Goal: Find specific page/section: Locate a particular part of the current website

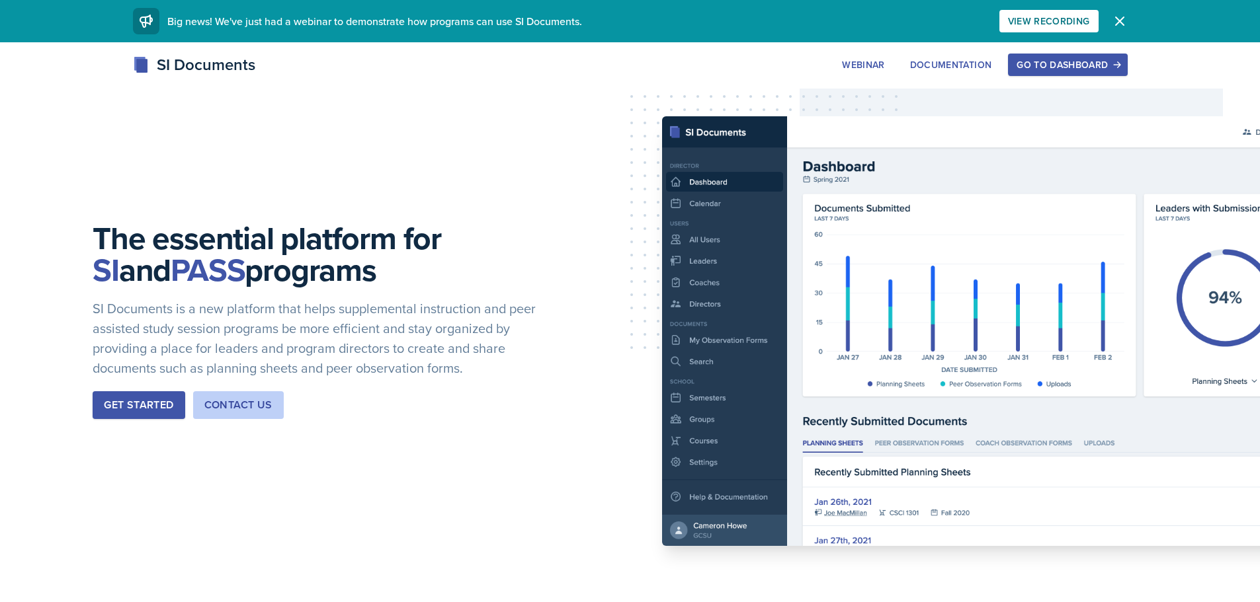
click at [1075, 75] on button "Go to Dashboard" at bounding box center [1067, 65] width 119 height 22
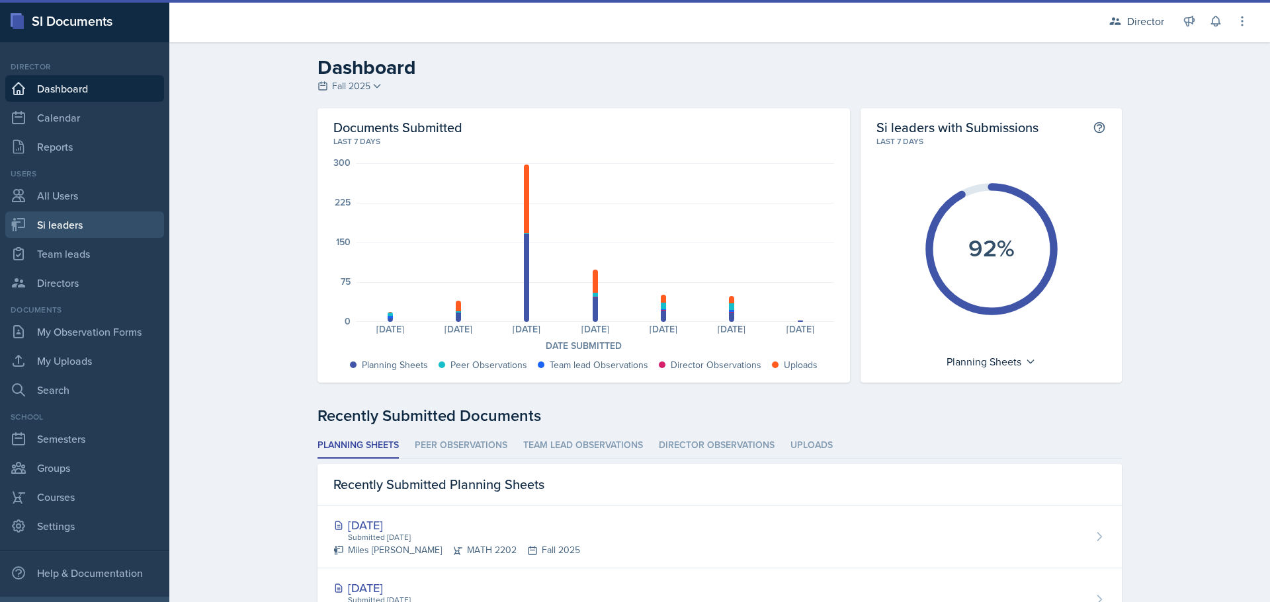
click at [102, 215] on link "Si leaders" at bounding box center [84, 225] width 159 height 26
select select "2bed604d-1099-4043-b1bc-2365e8740244"
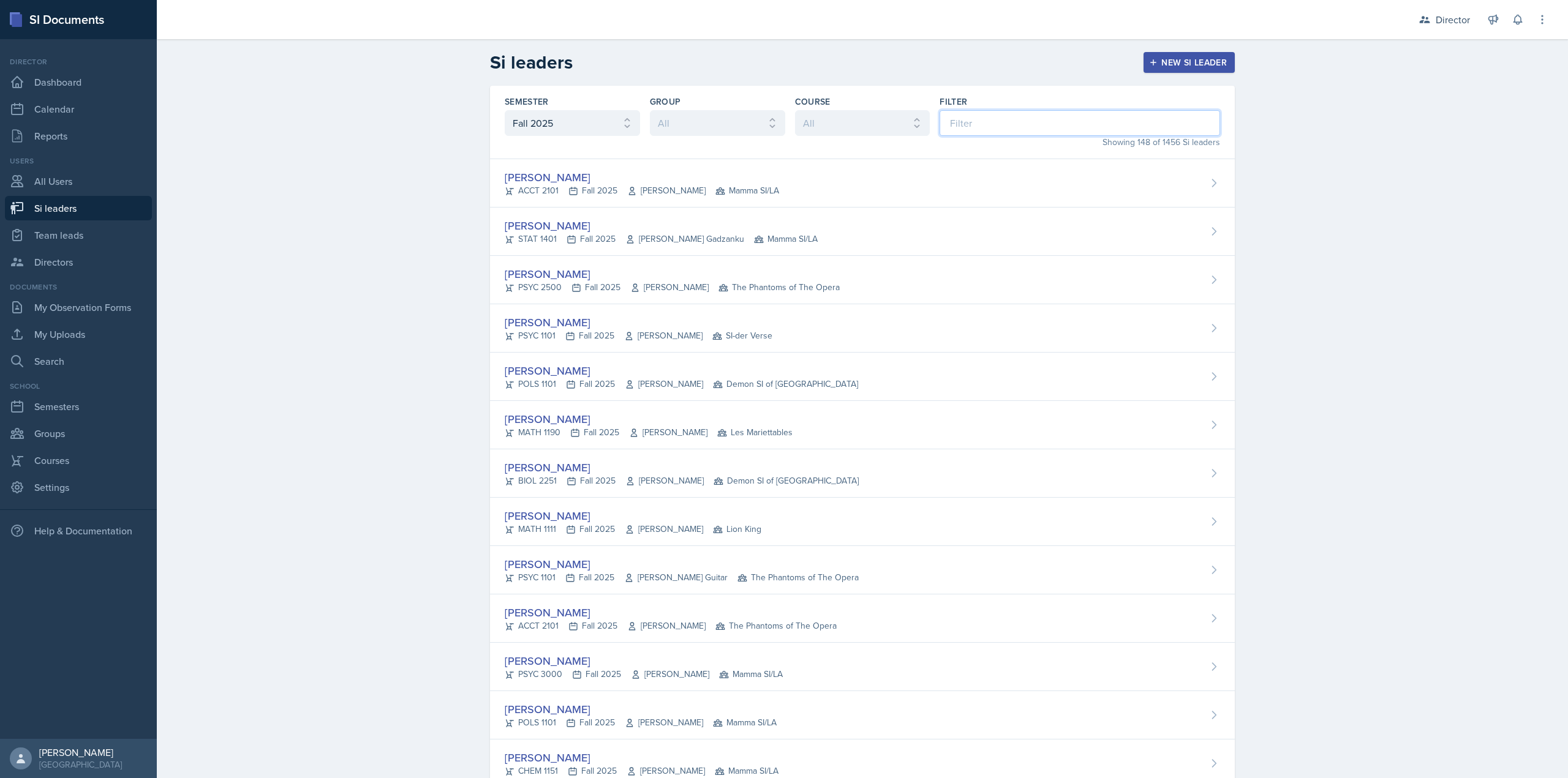
click at [983, 120] on input at bounding box center [1079, 123] width 281 height 26
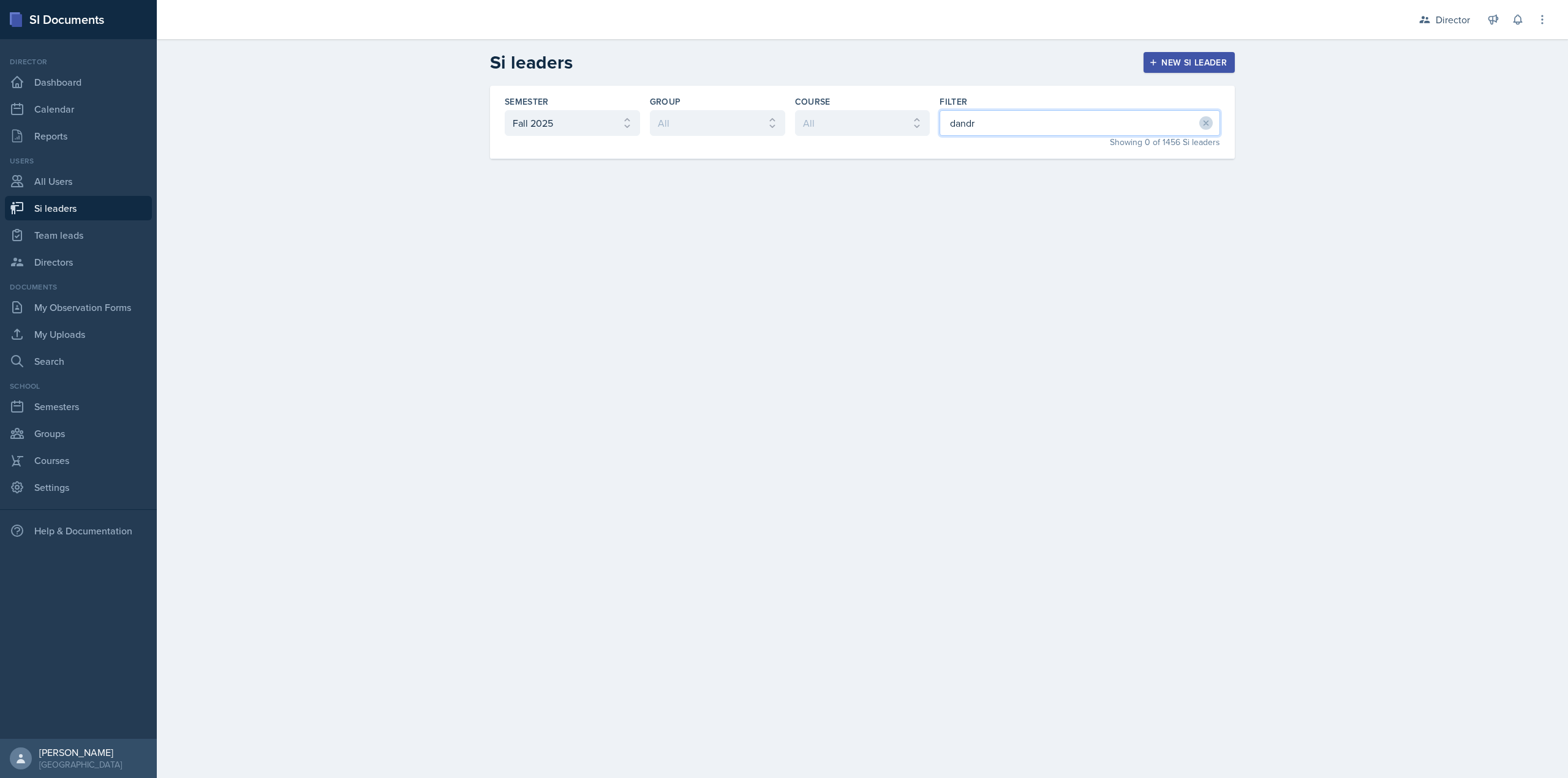
type input "[PERSON_NAME]"
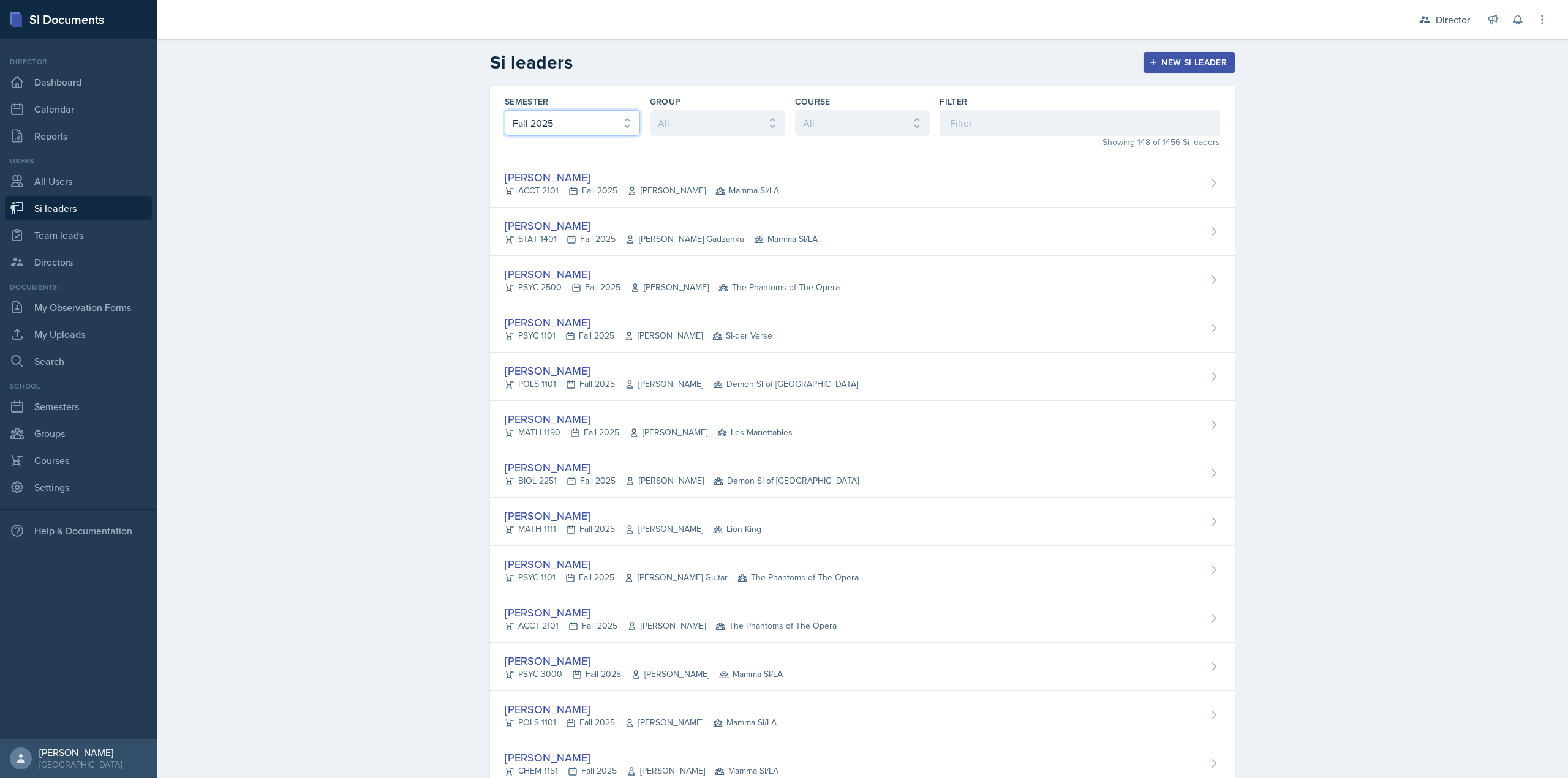
click at [610, 119] on select "All Fall 2025 Summer 2025 Spring 2025 Fall 2024 Summer 2024 Spring 2024 Fall 20…" at bounding box center [572, 123] width 135 height 26
select select "e2039551-f485-4c1b-a525-5b9893bb04c4"
click at [505, 110] on select "All Fall 2025 Summer 2025 Spring 2025 Fall 2024 Summer 2024 Spring 2024 Fall 20…" at bounding box center [572, 123] width 135 height 26
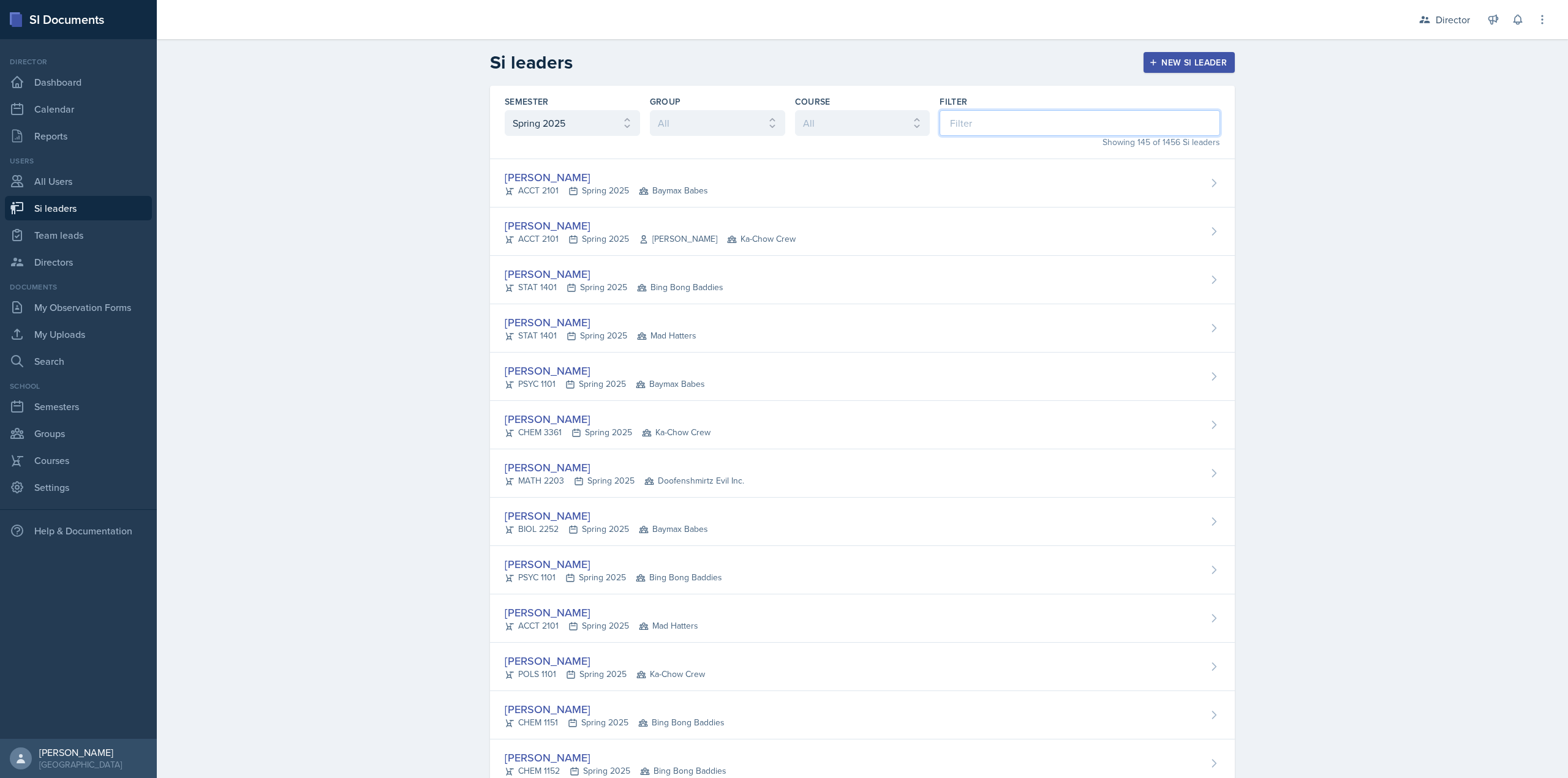
click at [982, 134] on input at bounding box center [1079, 123] width 281 height 26
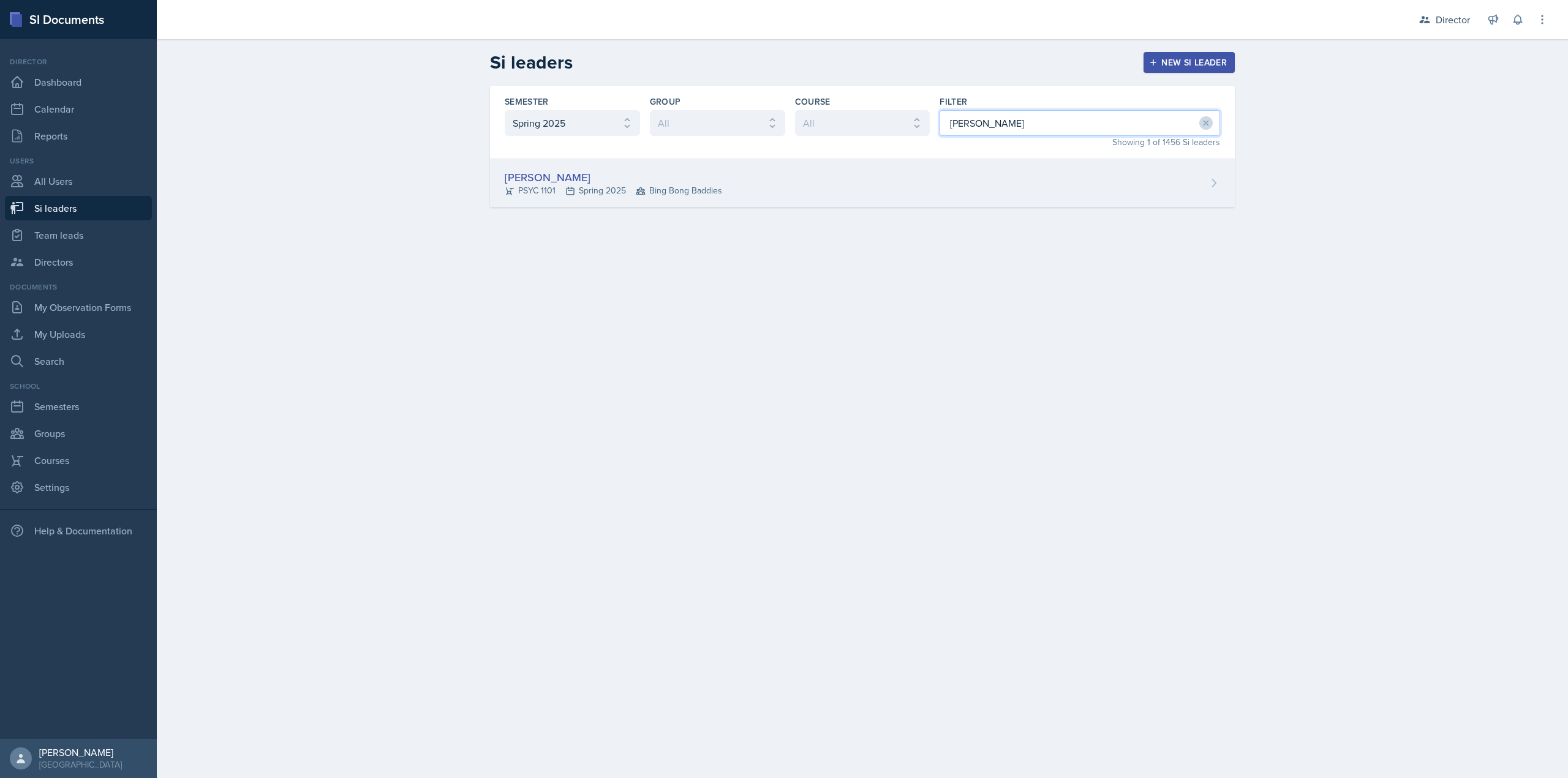
type input "[PERSON_NAME]"
click at [958, 181] on div "[PERSON_NAME] PSYC 1101 Spring 2025 Bing Bong Baddies" at bounding box center [862, 183] width 745 height 48
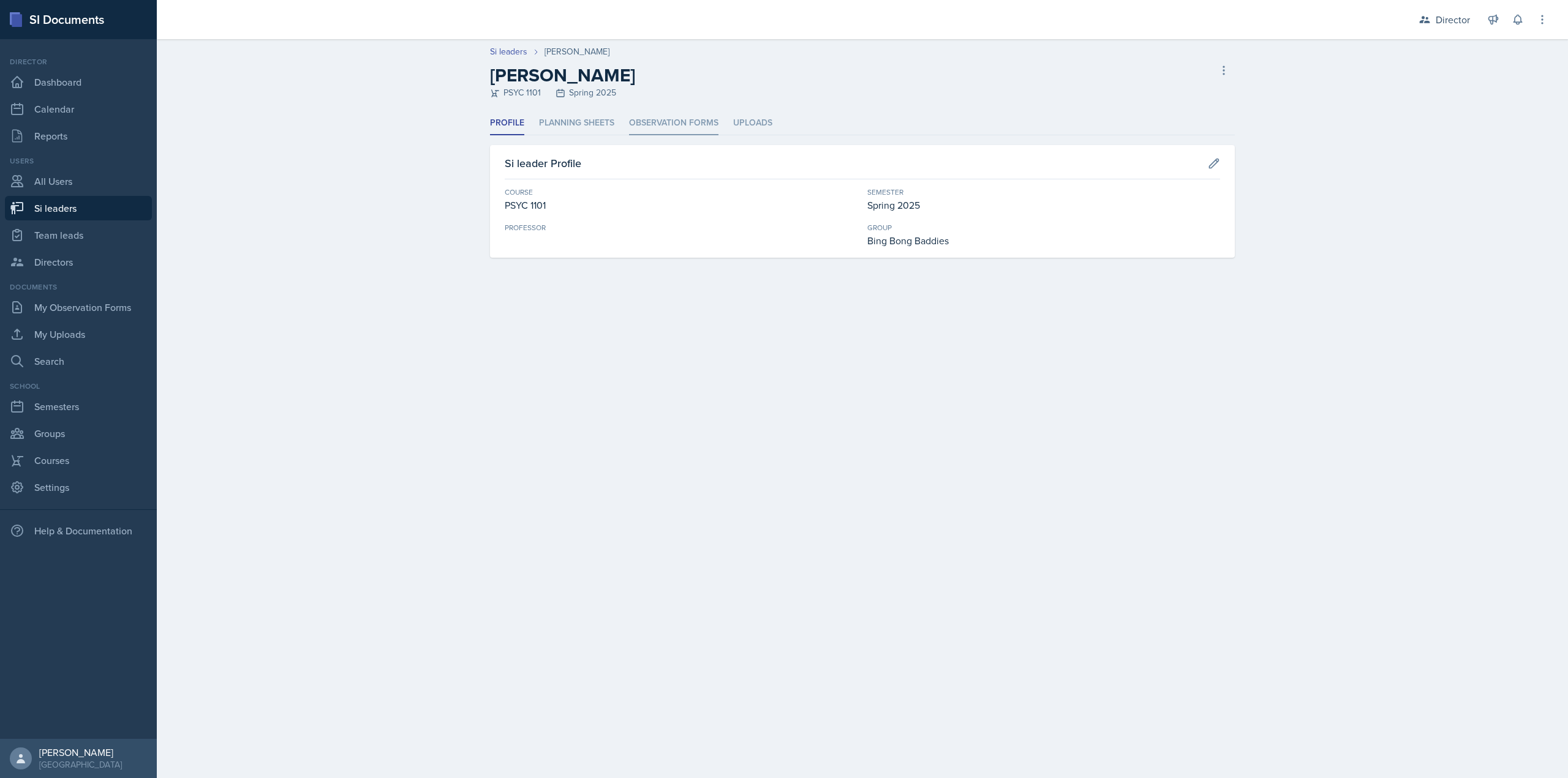
click at [644, 130] on li "Observation Forms" at bounding box center [673, 123] width 90 height 24
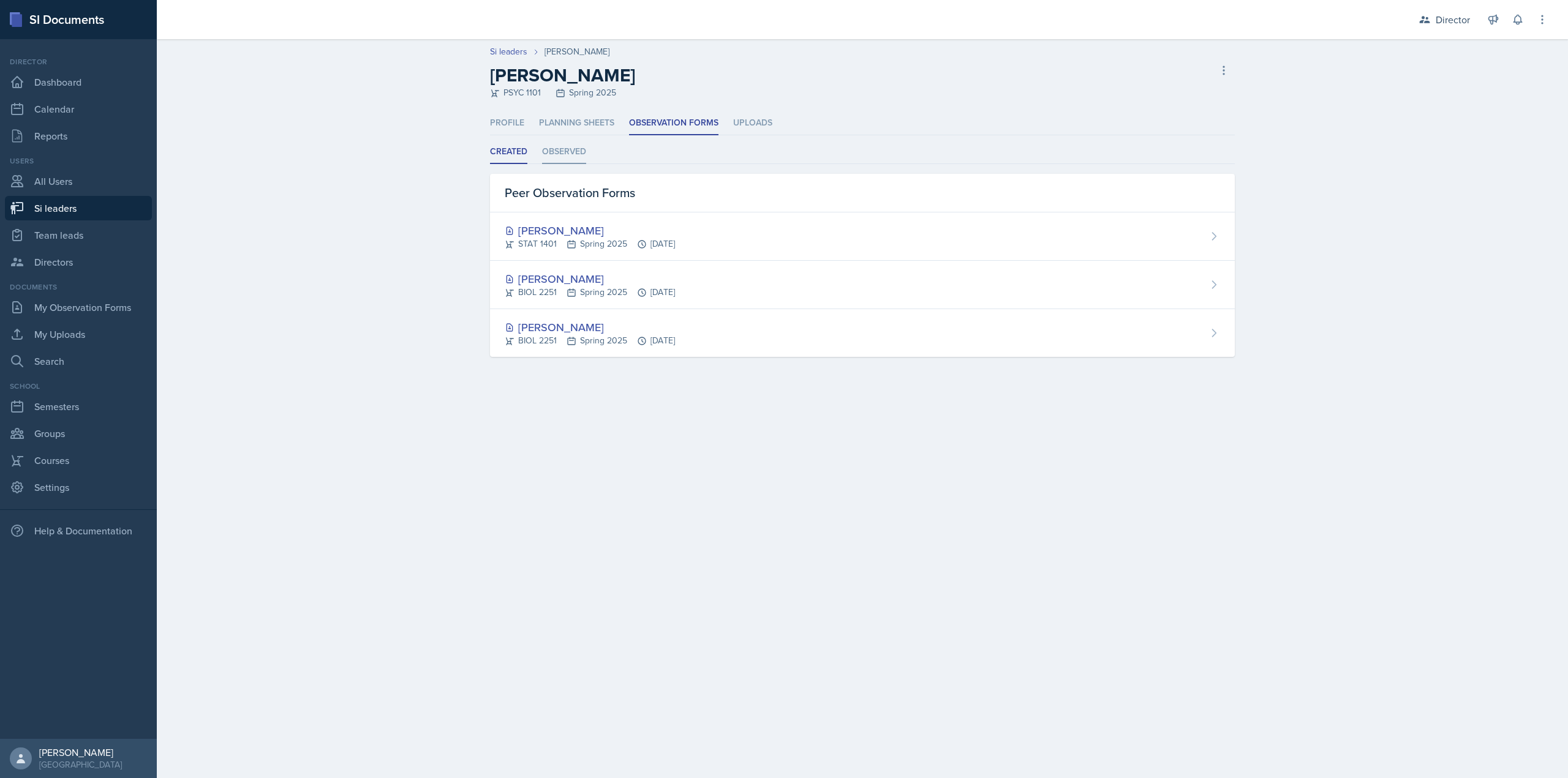
click at [580, 158] on li "Observed" at bounding box center [564, 152] width 44 height 24
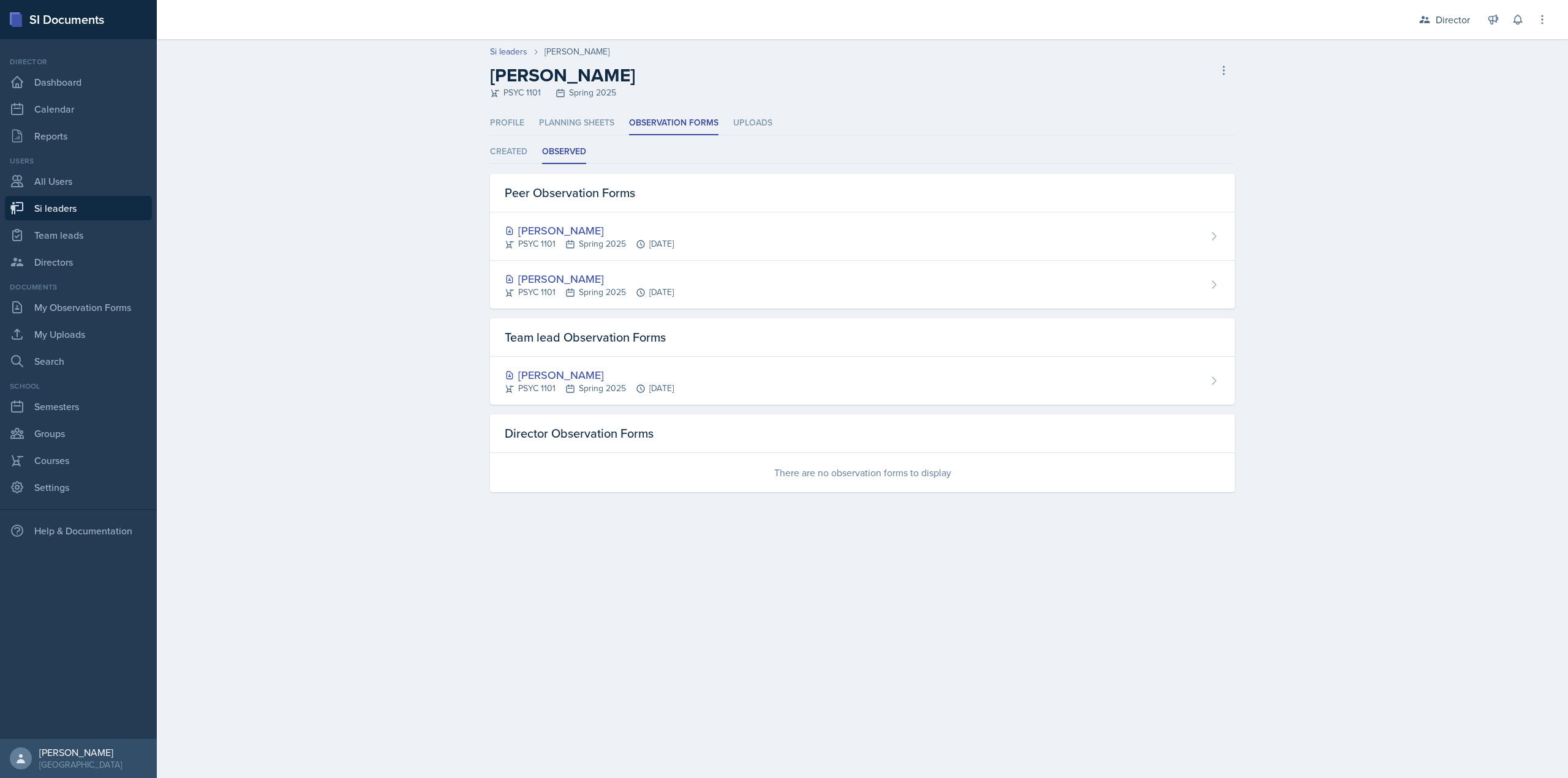
drag, startPoint x: 716, startPoint y: 383, endPoint x: 816, endPoint y: 434, distance: 112.3
click at [717, 383] on div "[PERSON_NAME] PSYC 1101 Spring 2025 [DATE]" at bounding box center [862, 382] width 745 height 48
